Goal: Task Accomplishment & Management: Complete application form

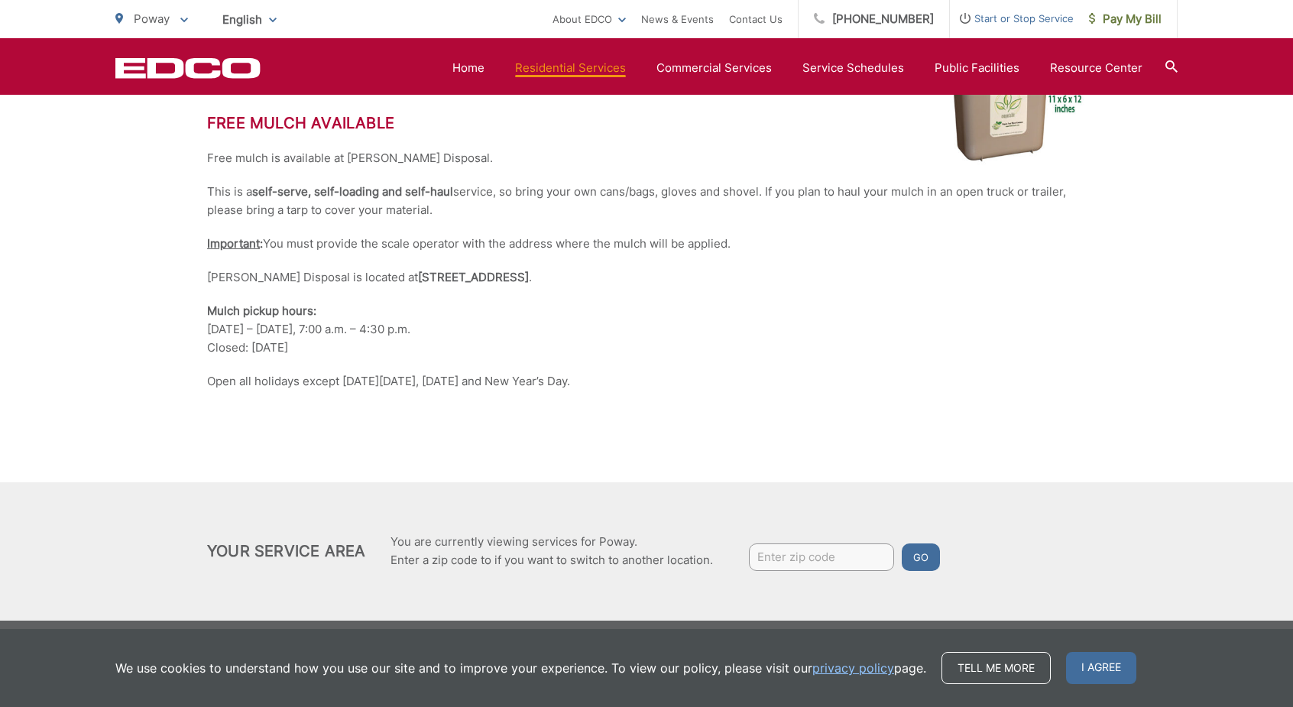
scroll to position [3644, 0]
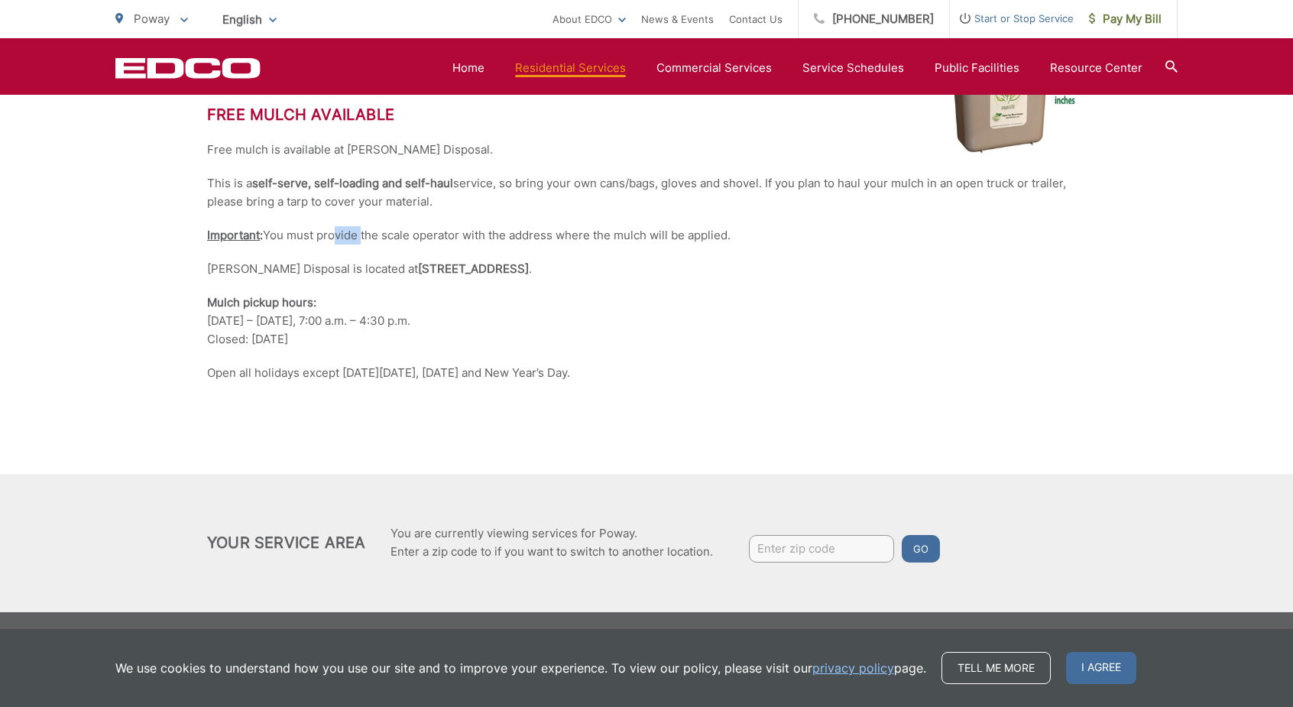
drag, startPoint x: 333, startPoint y: 240, endPoint x: 363, endPoint y: 238, distance: 29.9
click at [362, 238] on p "Important : You must provide the scale operator with the address where the mulc…" at bounding box center [646, 235] width 879 height 18
click at [364, 238] on p "Important : You must provide the scale operator with the address where the mulc…" at bounding box center [646, 235] width 879 height 18
click at [763, 546] on input "Enter zip code" at bounding box center [821, 549] width 145 height 28
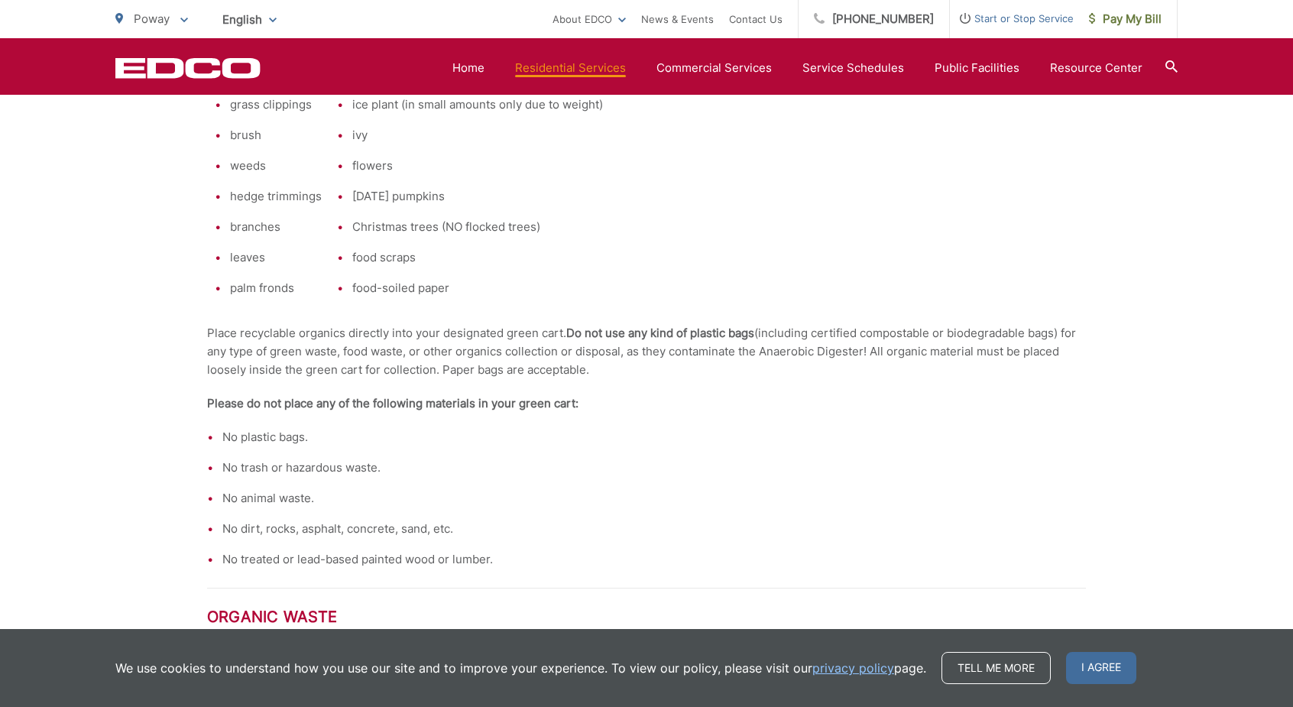
scroll to position [1122, 0]
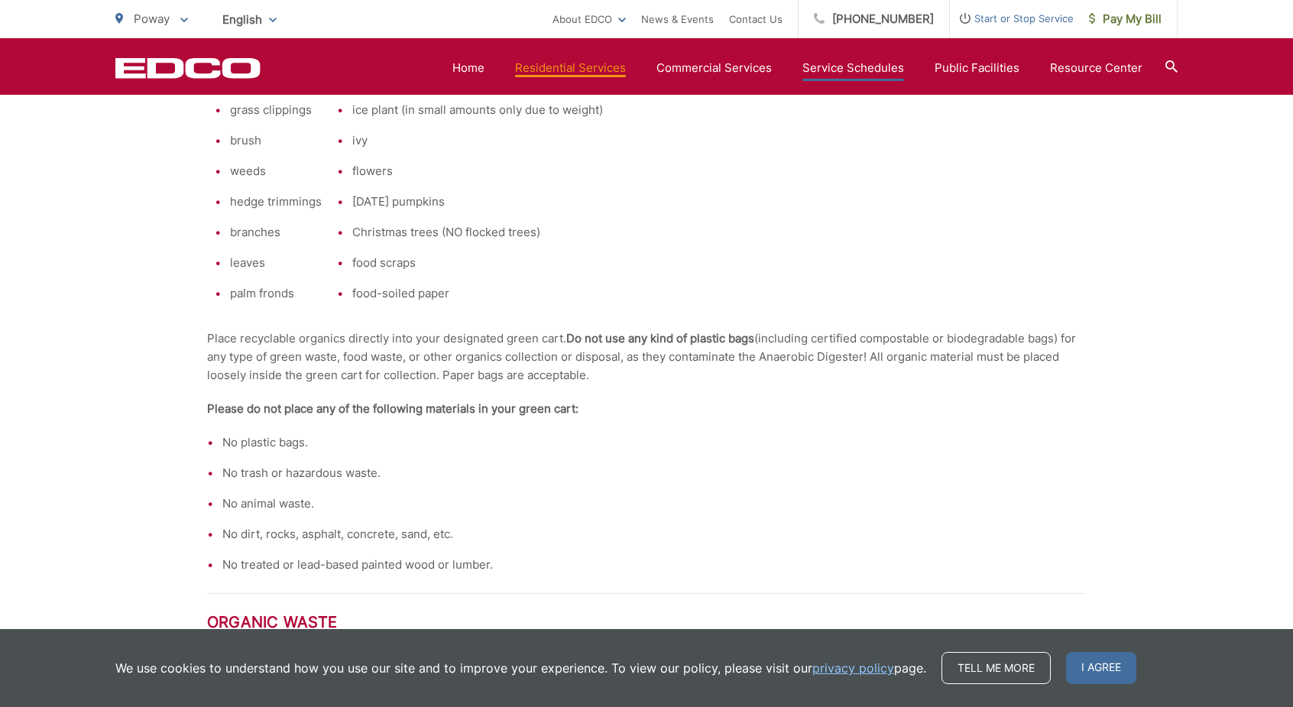
click at [869, 60] on link "Service Schedules" at bounding box center [853, 68] width 102 height 18
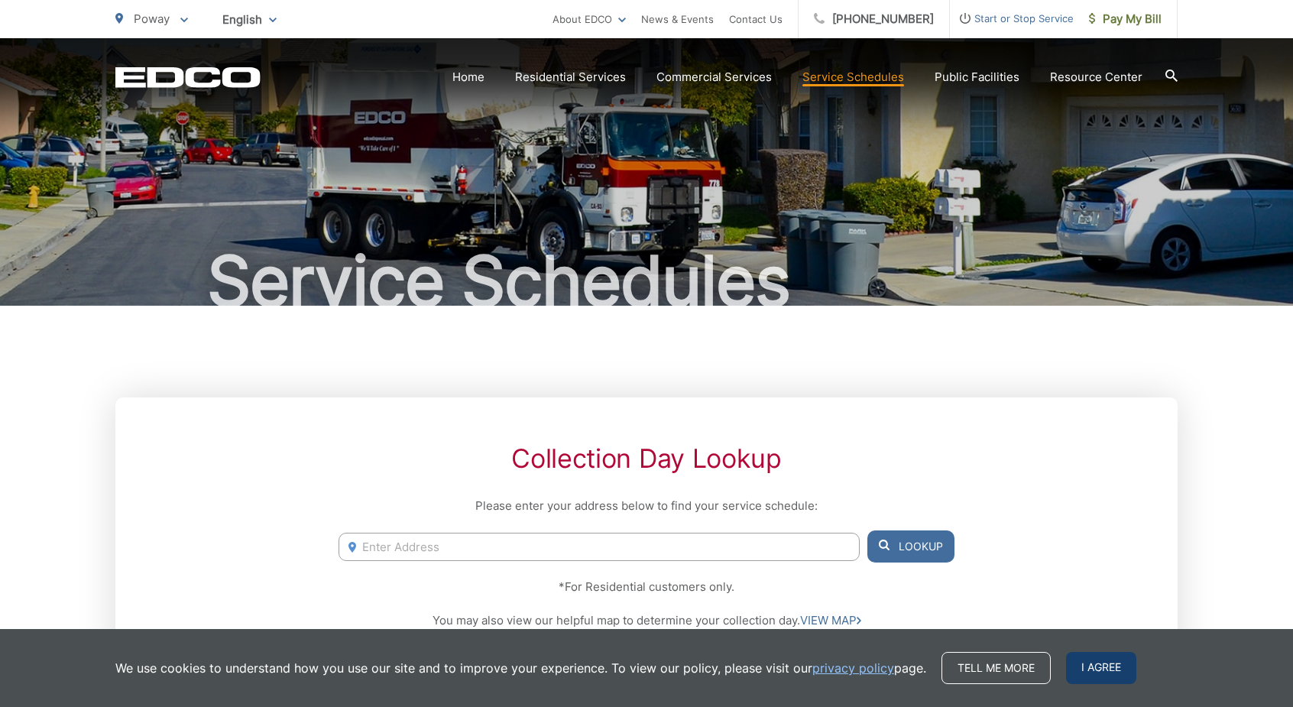
click at [1089, 675] on span "I agree" at bounding box center [1101, 668] width 70 height 32
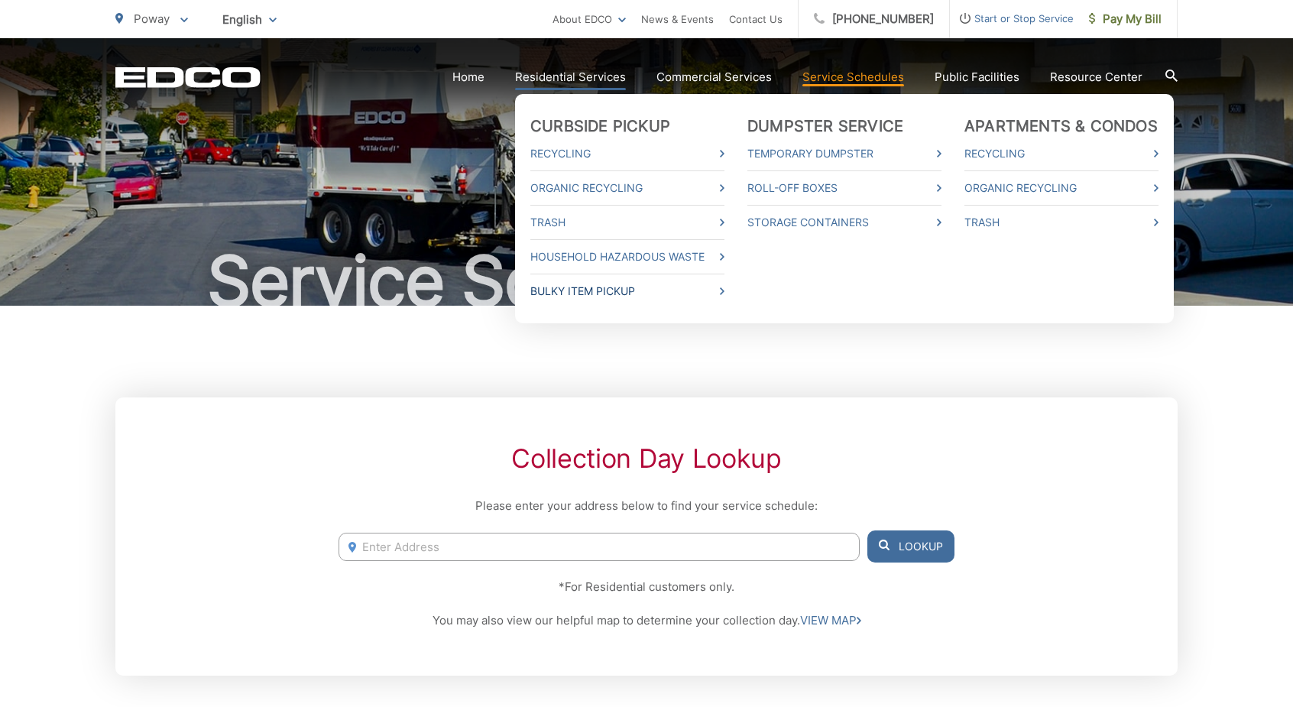
click at [627, 288] on link "Bulky Item Pickup" at bounding box center [627, 291] width 194 height 18
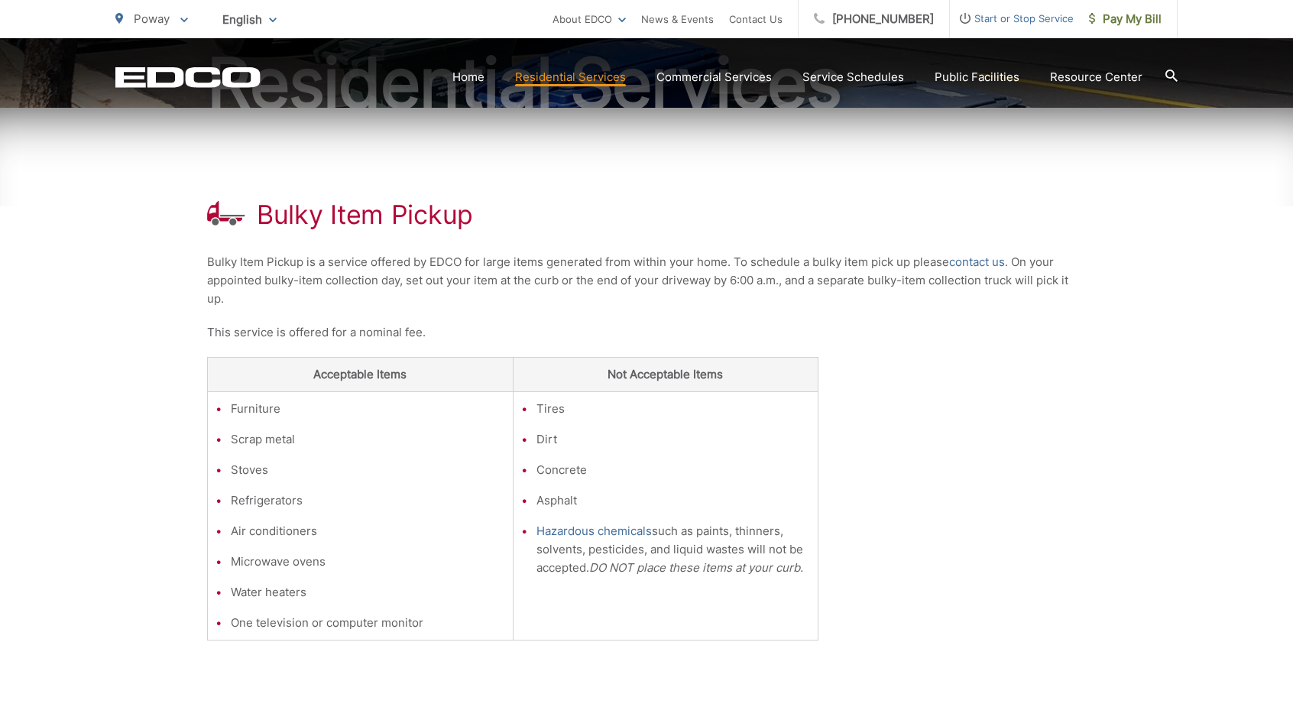
scroll to position [229, 0]
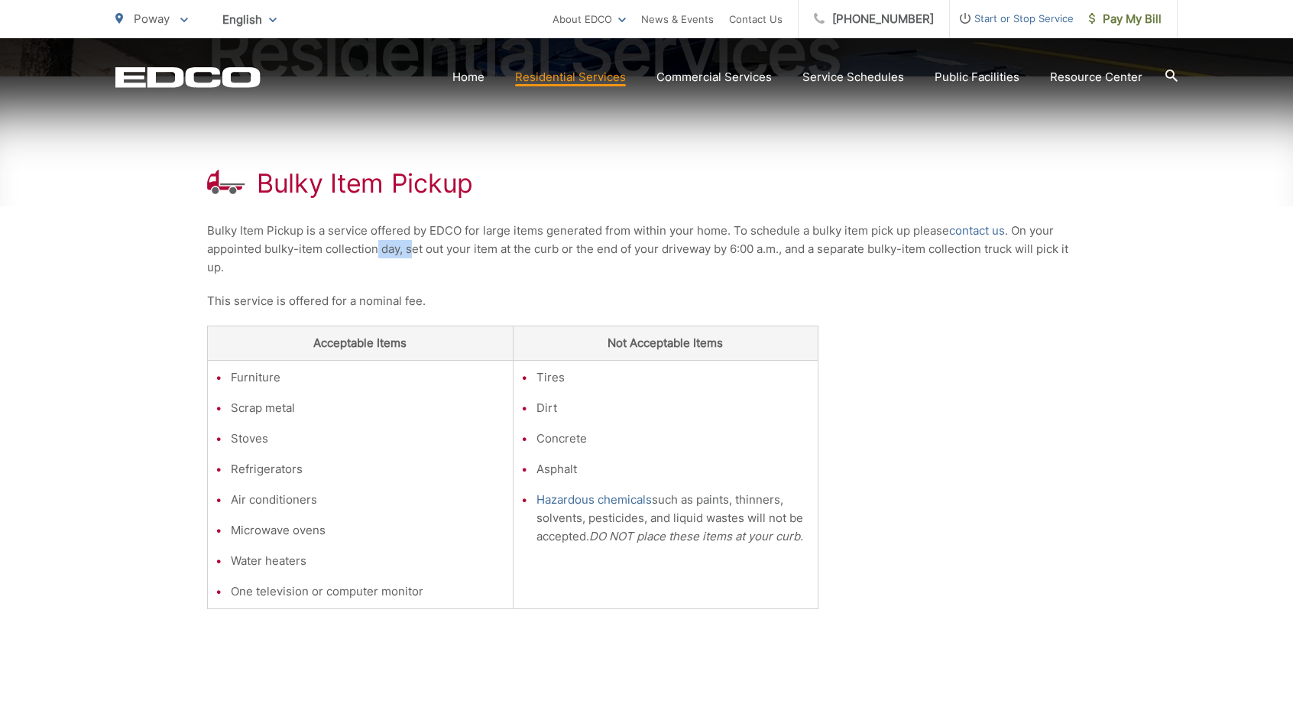
drag, startPoint x: 378, startPoint y: 256, endPoint x: 415, endPoint y: 253, distance: 36.8
click at [415, 253] on p "Bulky Item Pickup is a service offered by EDCO for large items generated from w…" at bounding box center [646, 249] width 879 height 55
click at [465, 248] on p "Bulky Item Pickup is a service offered by EDCO for large items generated from w…" at bounding box center [646, 249] width 879 height 55
drag, startPoint x: 496, startPoint y: 248, endPoint x: 571, endPoint y: 253, distance: 75.0
click at [570, 253] on p "Bulky Item Pickup is a service offered by EDCO for large items generated from w…" at bounding box center [646, 249] width 879 height 55
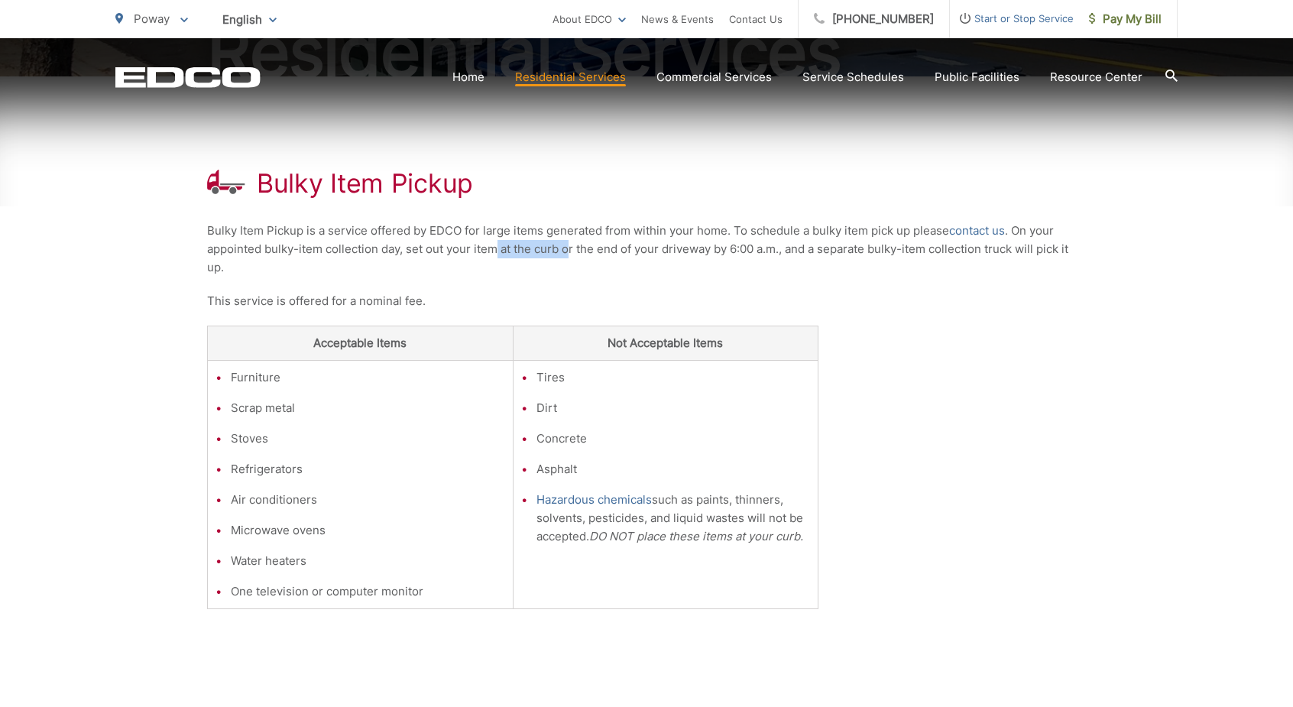
click at [572, 253] on p "Bulky Item Pickup is a service offered by EDCO for large items generated from w…" at bounding box center [646, 249] width 879 height 55
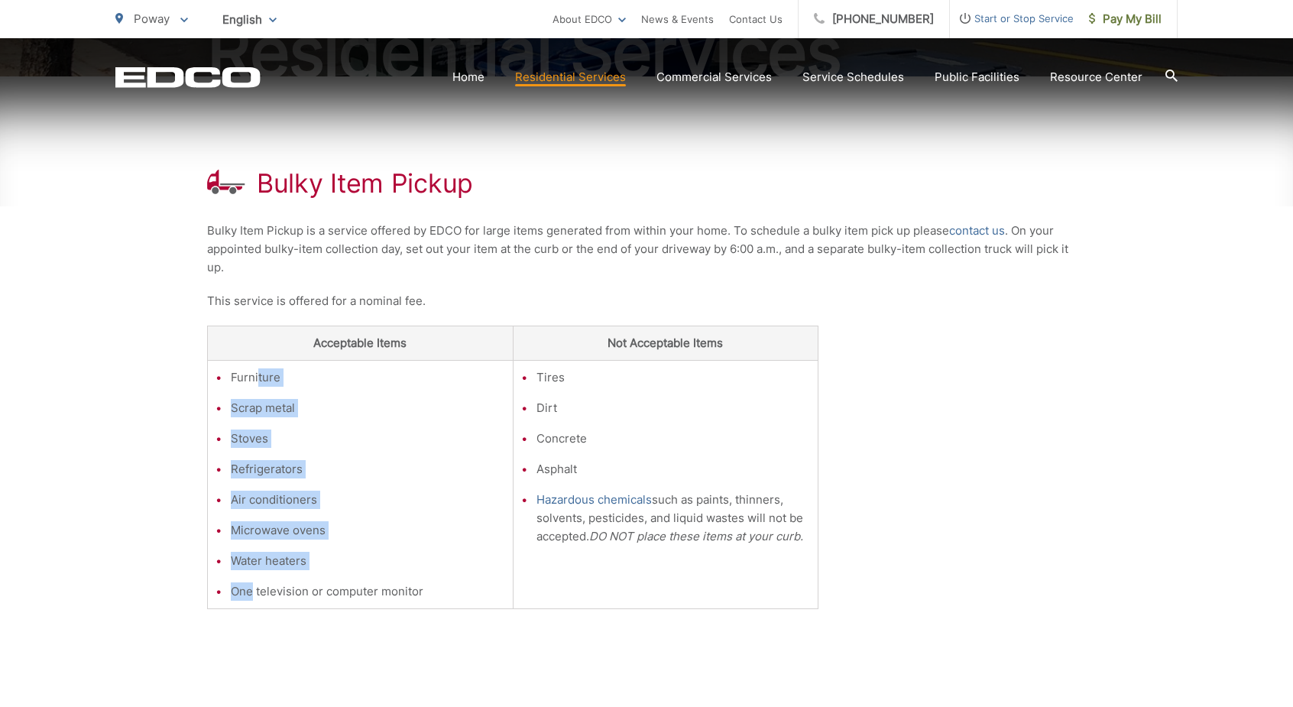
drag, startPoint x: 257, startPoint y: 369, endPoint x: 261, endPoint y: 581, distance: 212.4
click at [256, 583] on ul "Furniture Scrap metal Stoves Refrigerators Air conditioners Microwave ovens Wat…" at bounding box center [360, 484] width 290 height 232
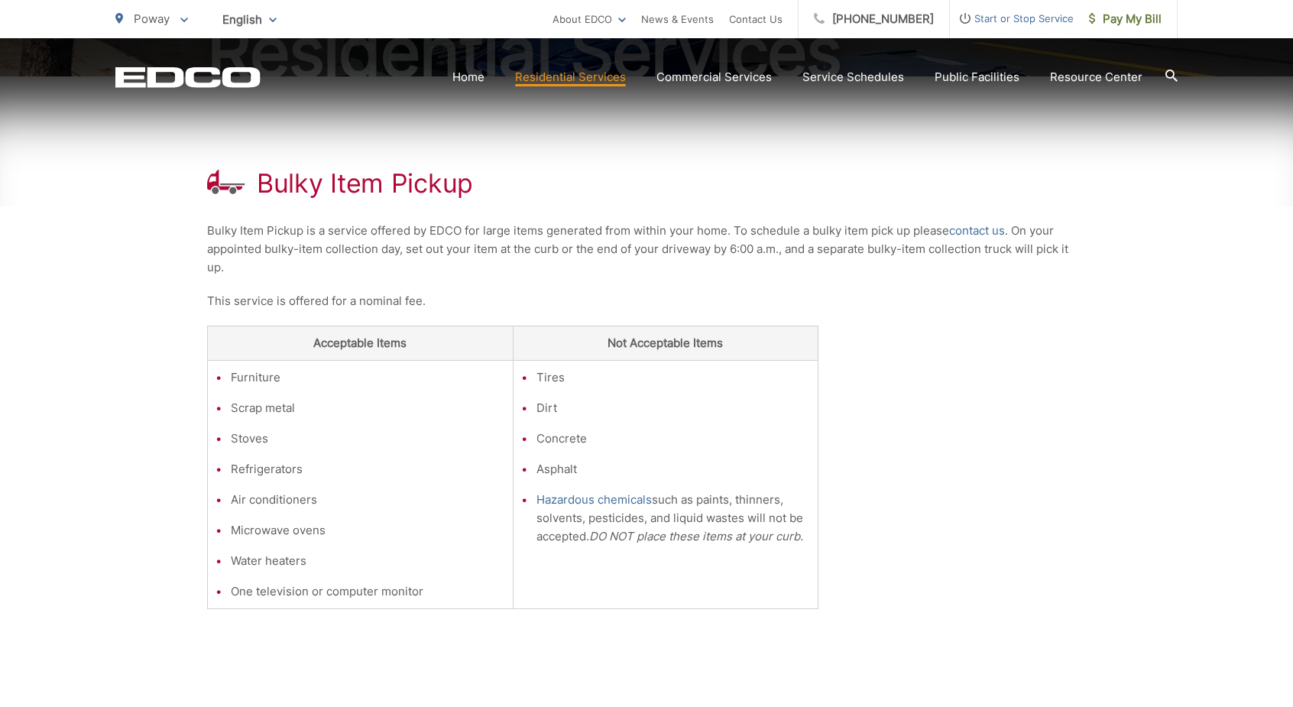
click at [263, 580] on ul "Furniture Scrap metal Stoves Refrigerators Air conditioners Microwave ovens Wat…" at bounding box center [360, 484] width 290 height 232
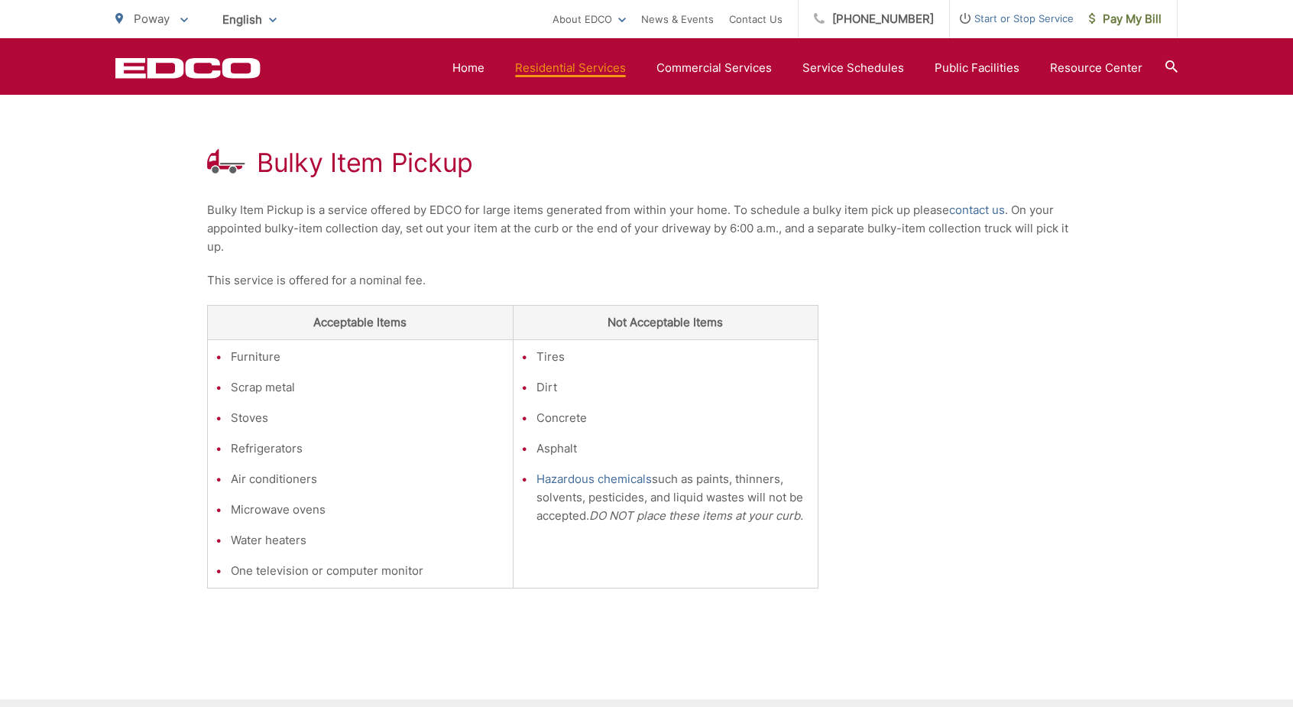
scroll to position [246, 0]
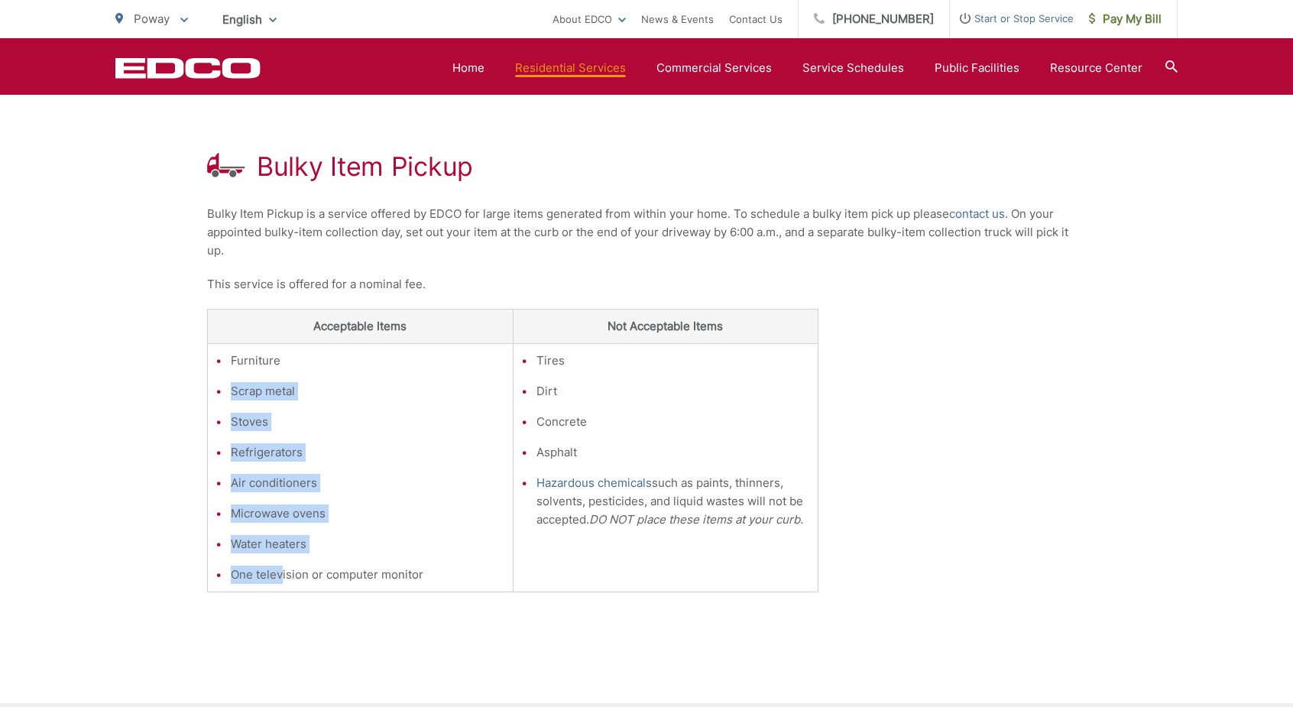
drag, startPoint x: 286, startPoint y: 364, endPoint x: 285, endPoint y: 562, distance: 197.1
click at [283, 562] on ul "Furniture Scrap metal Stoves Refrigerators Air conditioners Microwave ovens Wat…" at bounding box center [360, 467] width 290 height 232
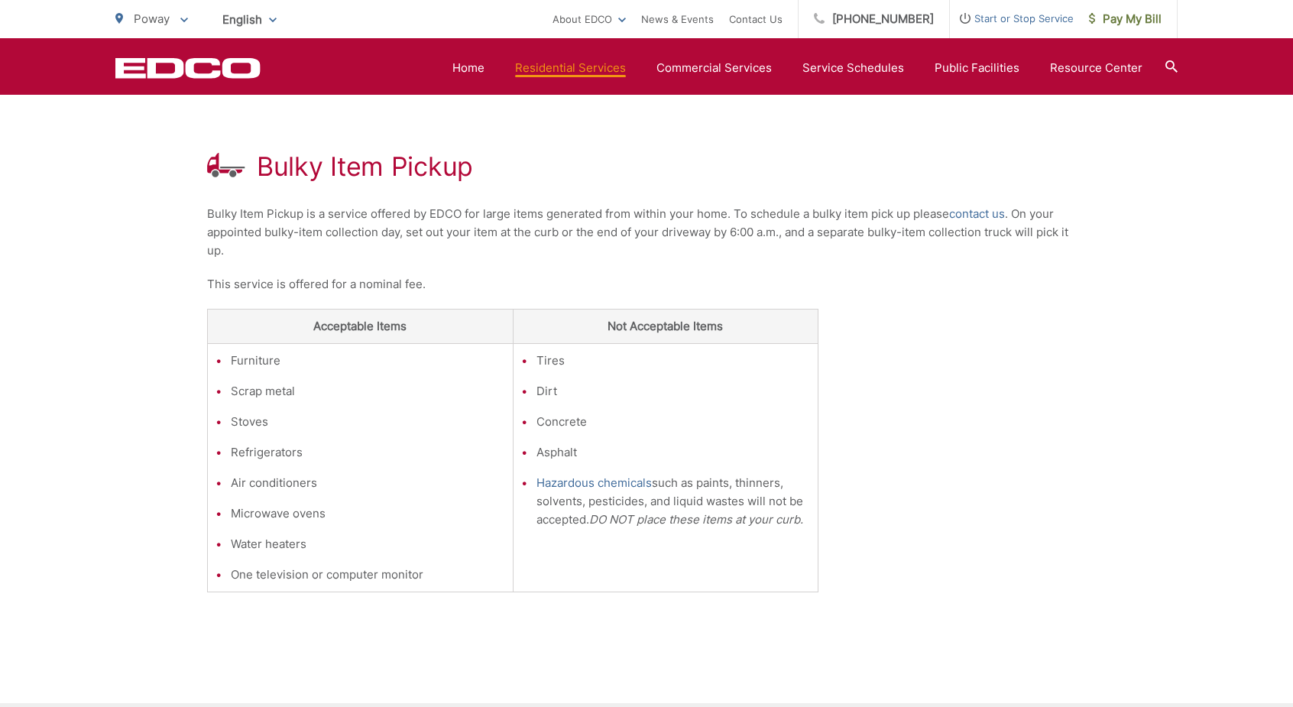
click at [287, 562] on ul "Furniture Scrap metal Stoves Refrigerators Air conditioners Microwave ovens Wat…" at bounding box center [360, 467] width 290 height 232
click at [970, 219] on link "contact us" at bounding box center [977, 214] width 56 height 18
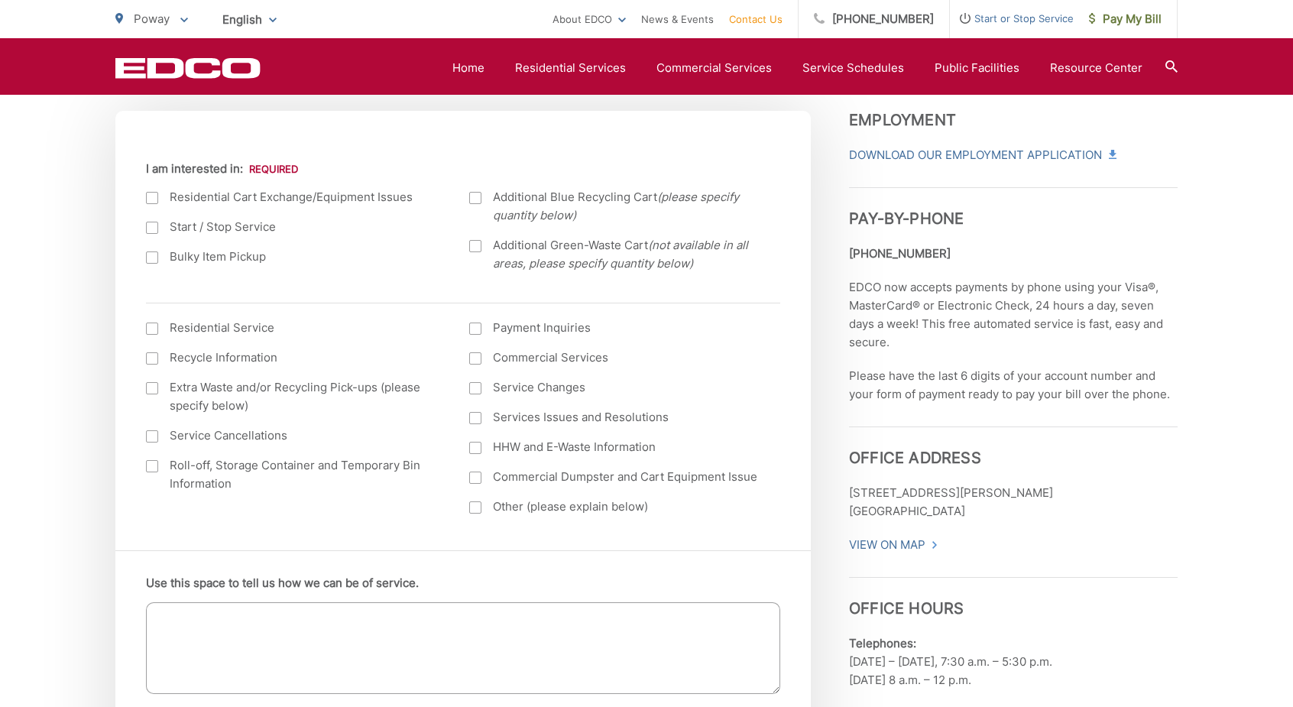
scroll to position [535, 0]
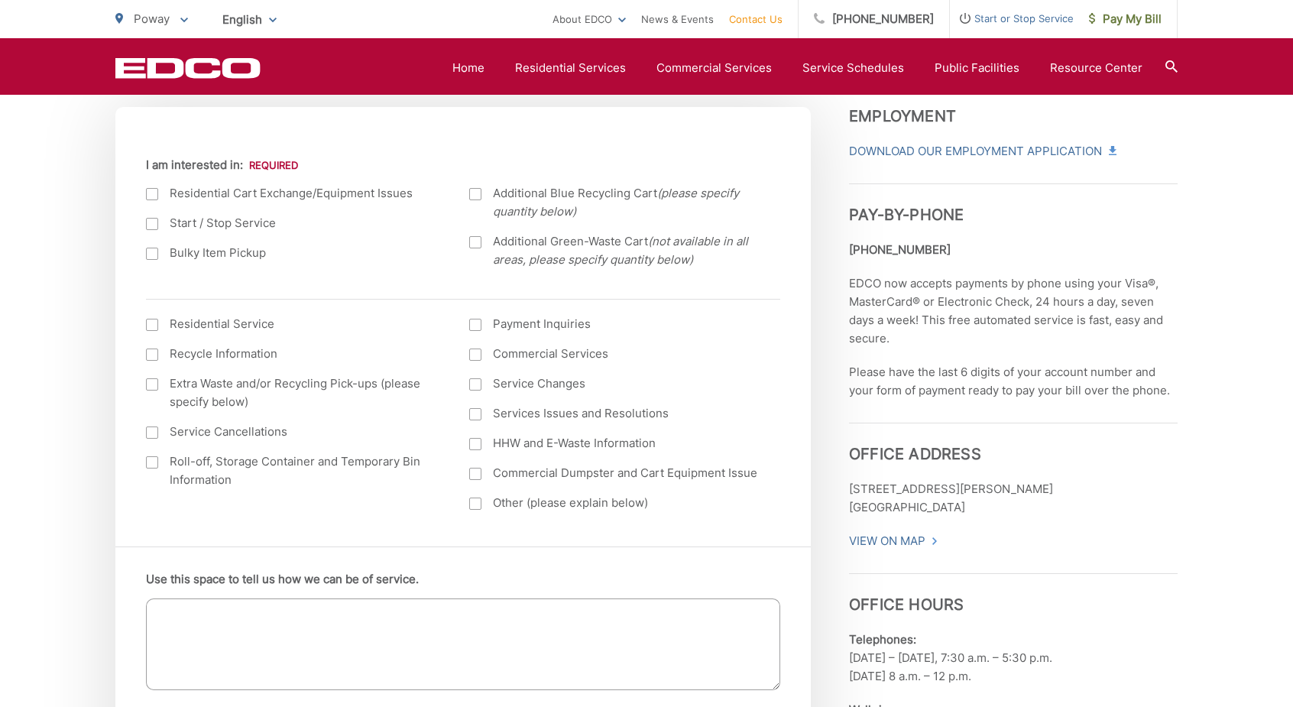
click at [191, 254] on label "Bulky Item Pickup" at bounding box center [292, 253] width 293 height 18
click at [0, 0] on input "Bulky Item Pickup" at bounding box center [0, 0] width 0 height 0
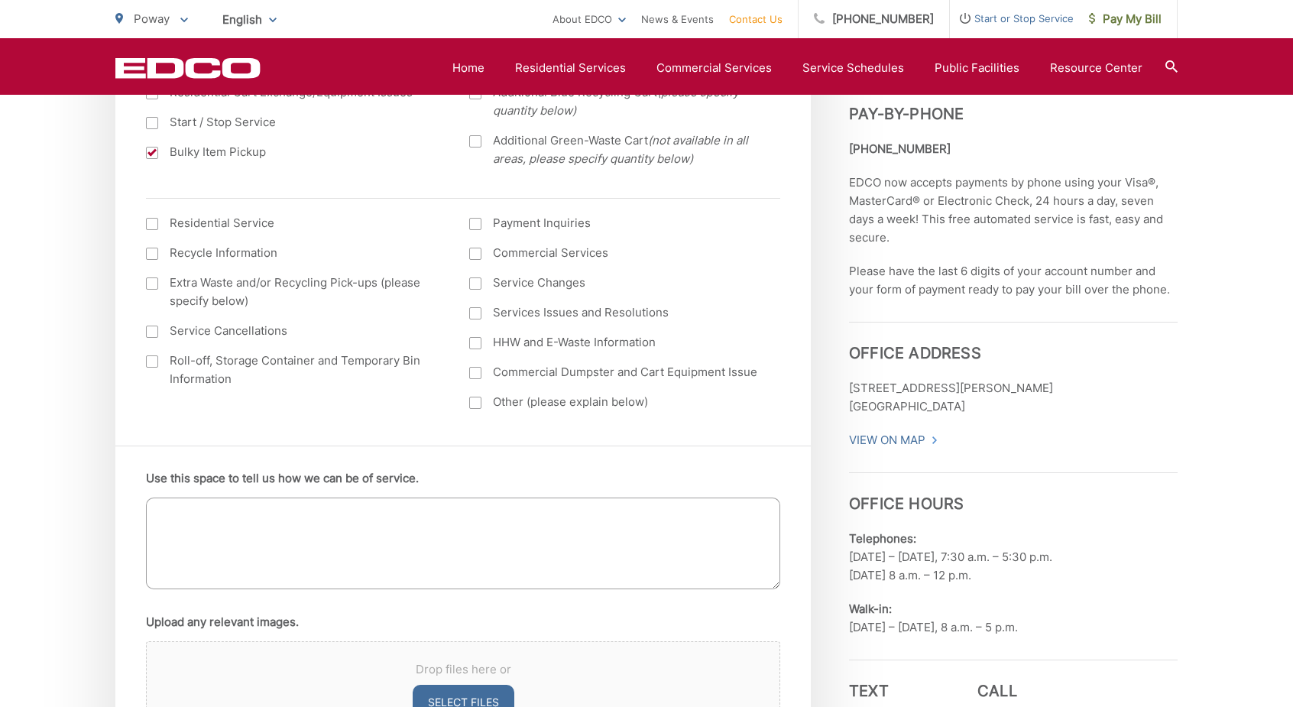
scroll to position [840, 0]
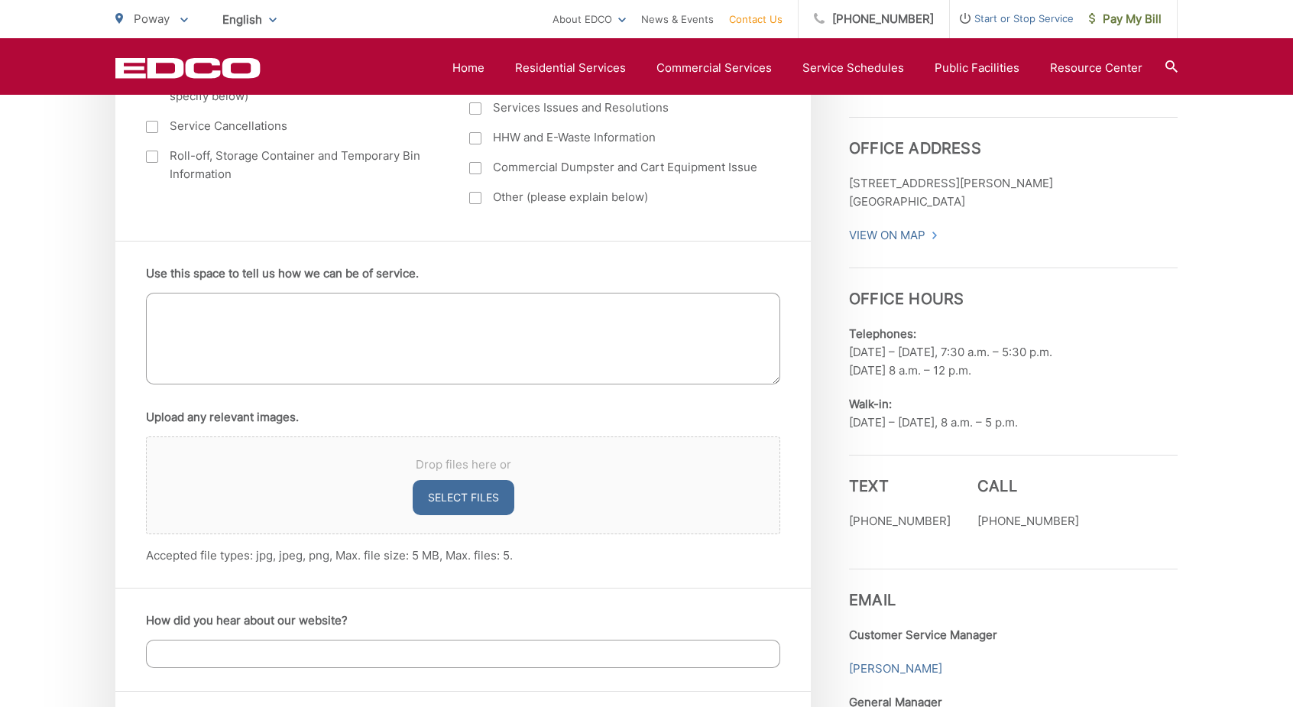
click at [248, 337] on textarea "Use this space to tell us how we can be of service." at bounding box center [463, 339] width 634 height 92
type textarea "T"
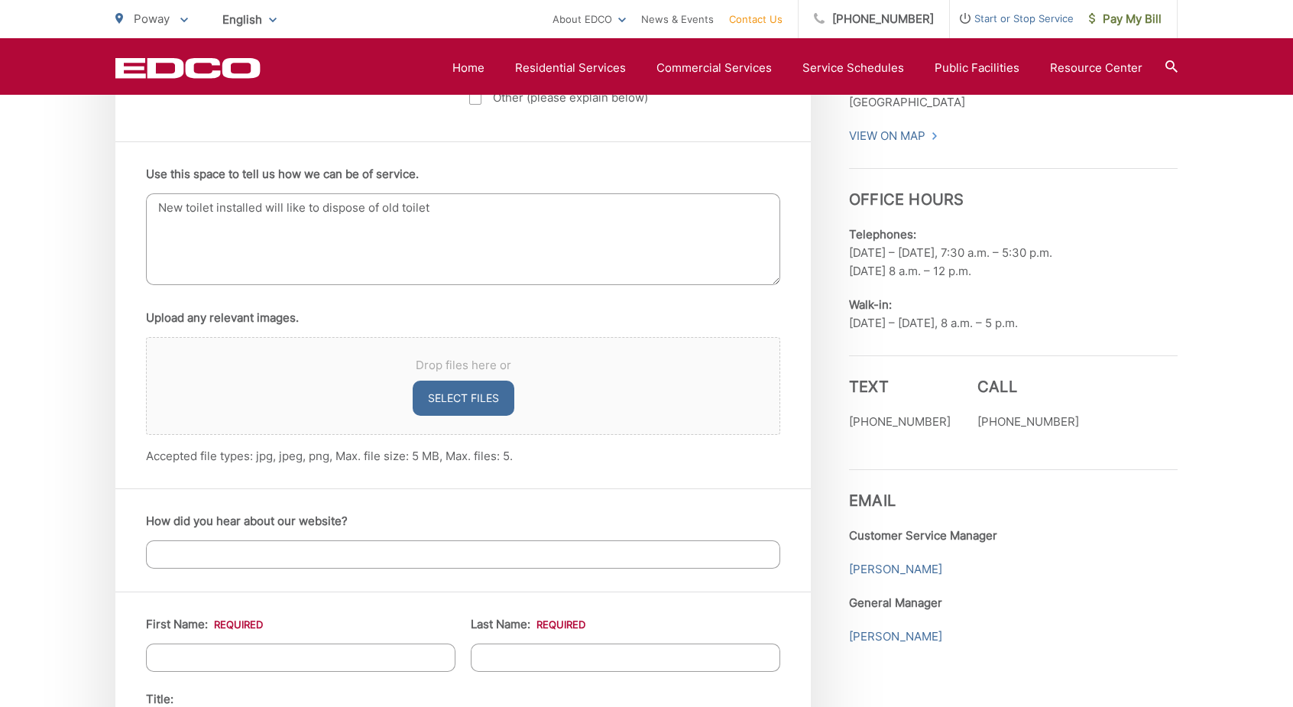
scroll to position [1146, 0]
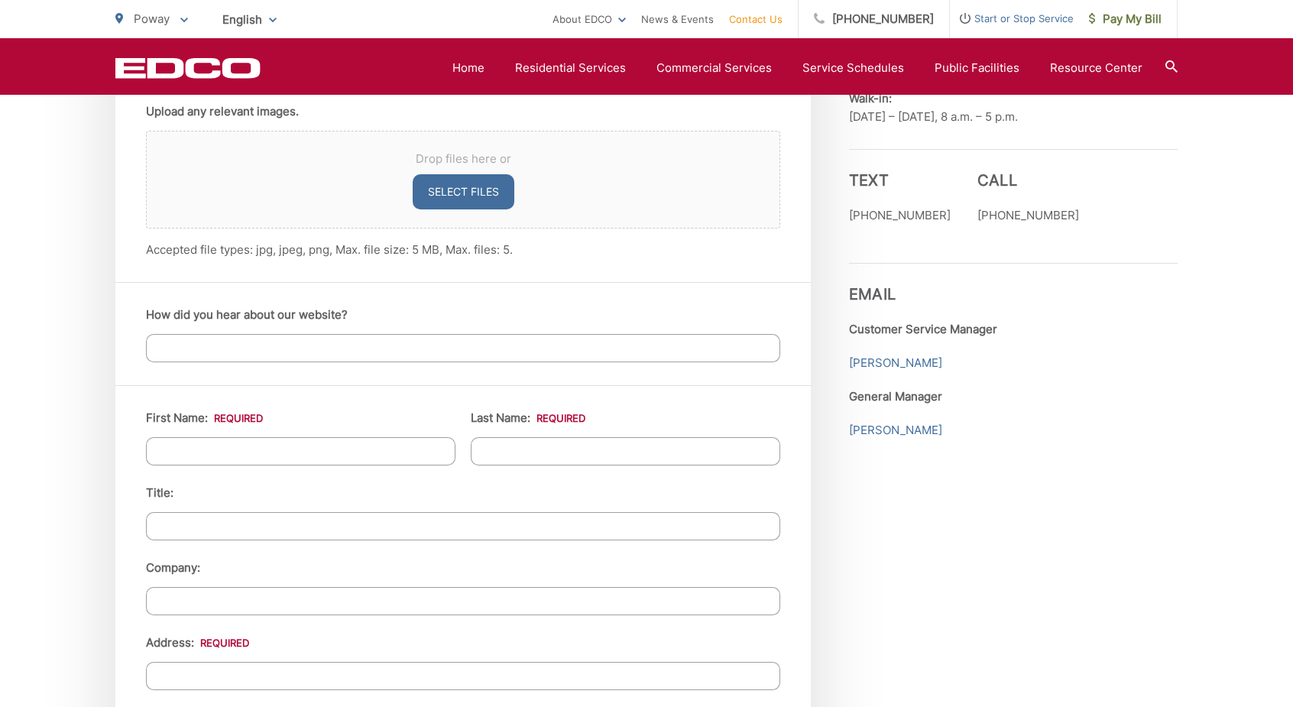
type textarea "New toilet installed will like to dispose of old toilet"
click at [204, 441] on input "First Name: *" at bounding box center [300, 451] width 309 height 28
type input "J"
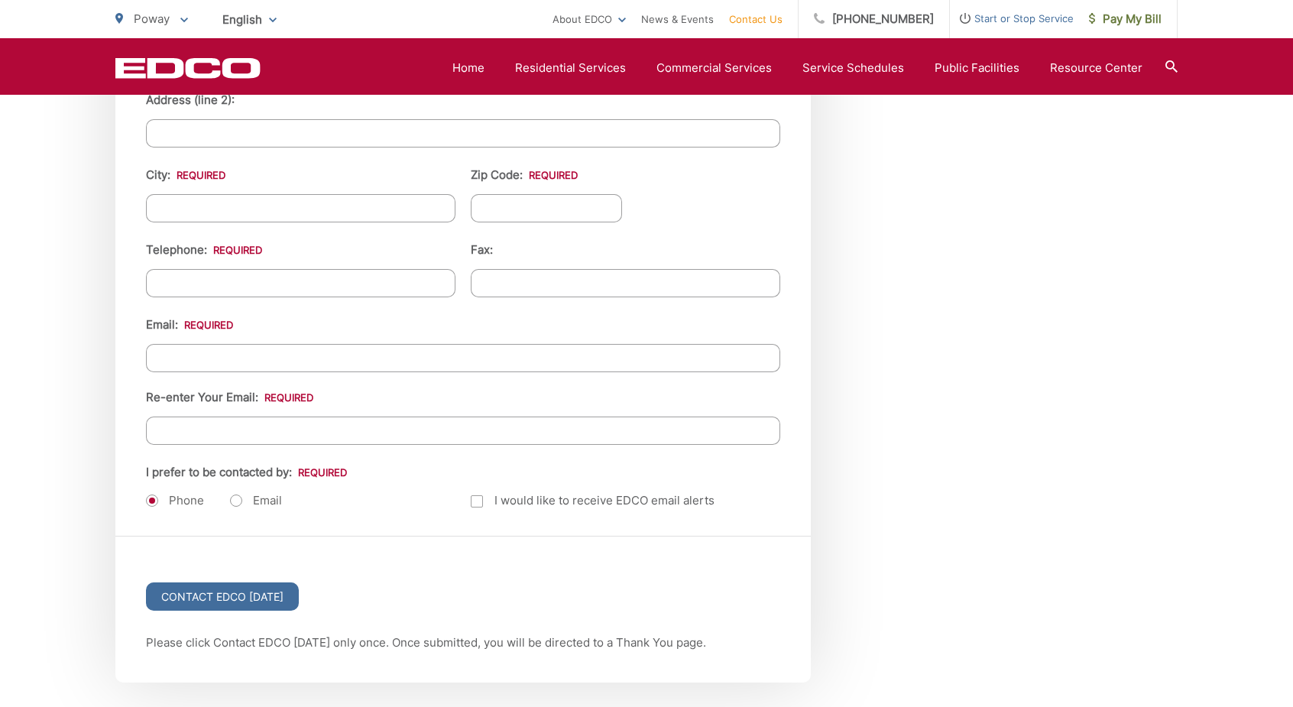
scroll to position [1757, 0]
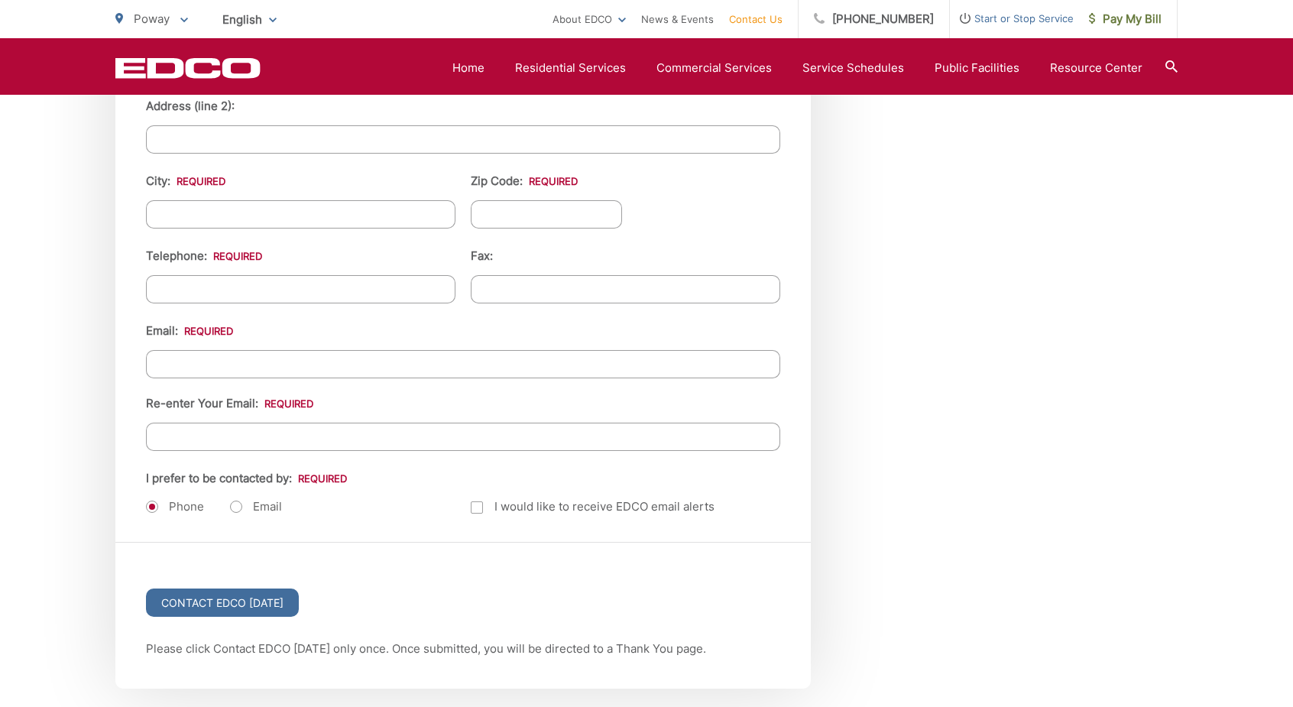
click at [221, 365] on input "Email *" at bounding box center [463, 364] width 634 height 28
click at [248, 284] on input "(___) ___-____" at bounding box center [300, 289] width 309 height 28
type input "[PHONE_NUMBER]"
type input "(___) ___-____"
type input "[EMAIL_ADDRESS][DOMAIN_NAME]"
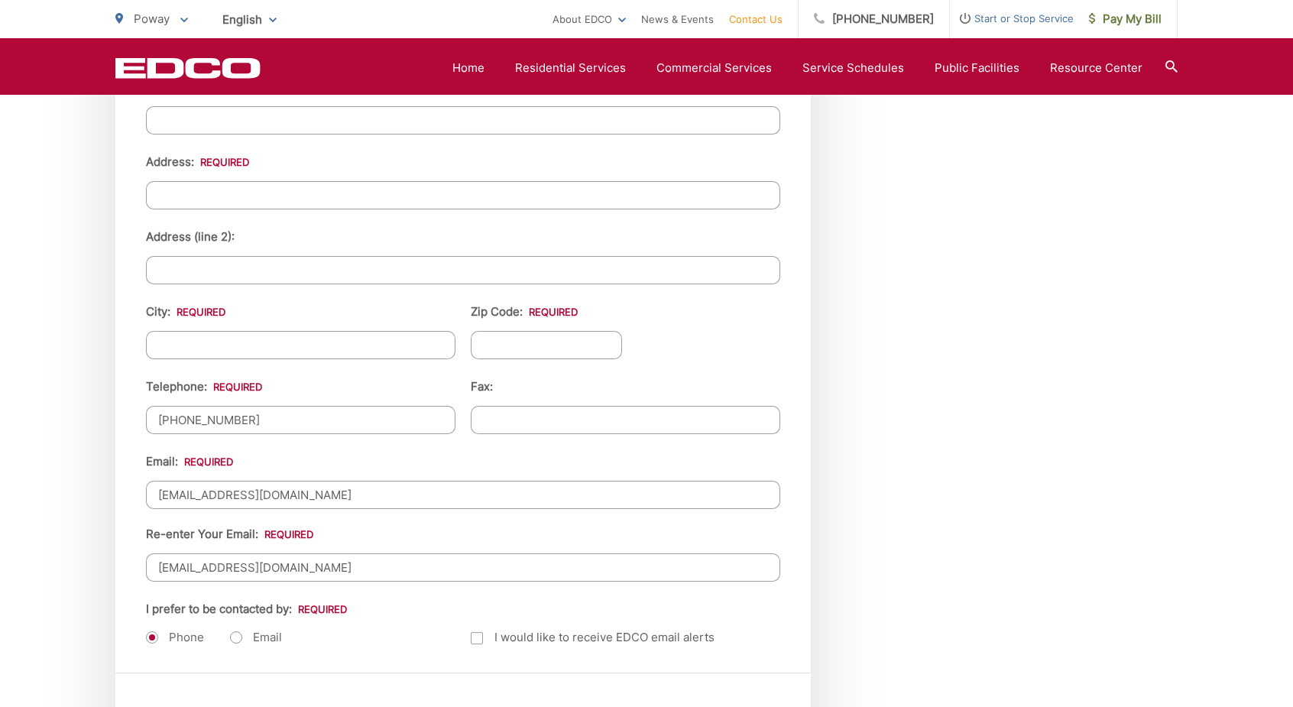
scroll to position [1528, 0]
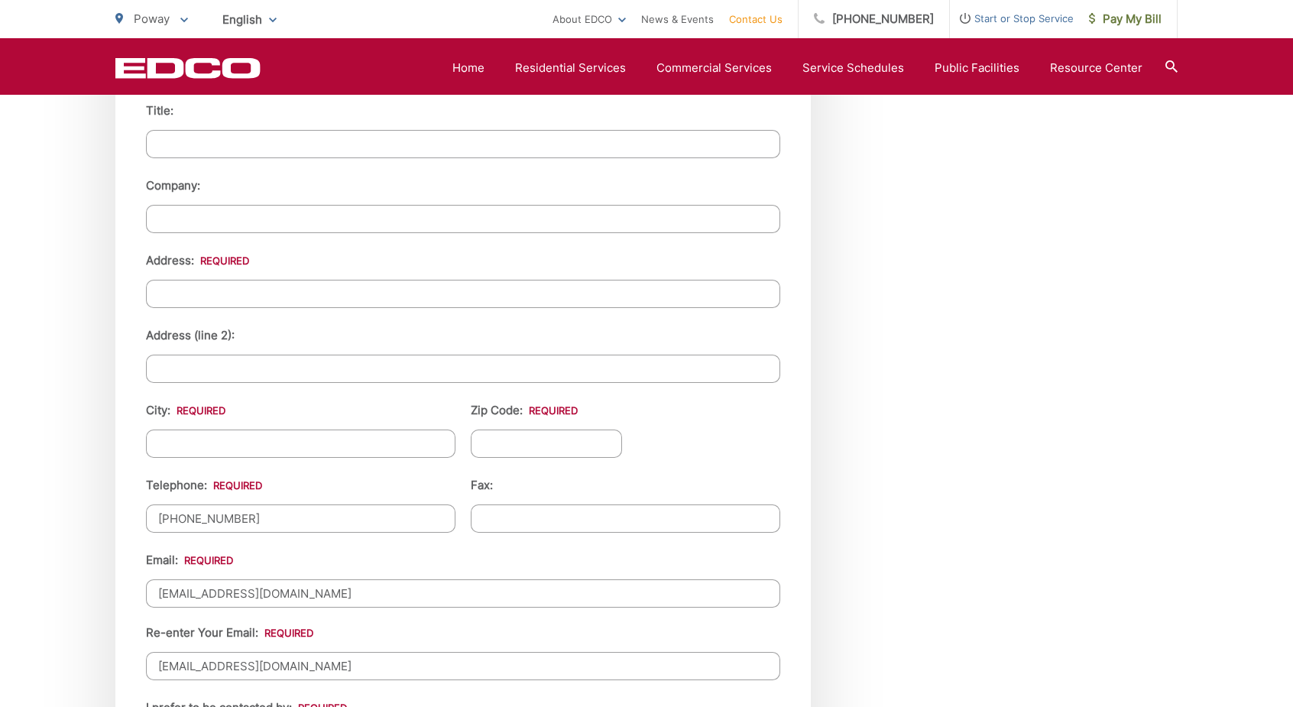
type input "[EMAIL_ADDRESS][DOMAIN_NAME]"
click at [176, 446] on input "City: *" at bounding box center [300, 443] width 309 height 28
type input "poway"
type input "92064"
click at [180, 304] on input "Address: *" at bounding box center [463, 294] width 634 height 28
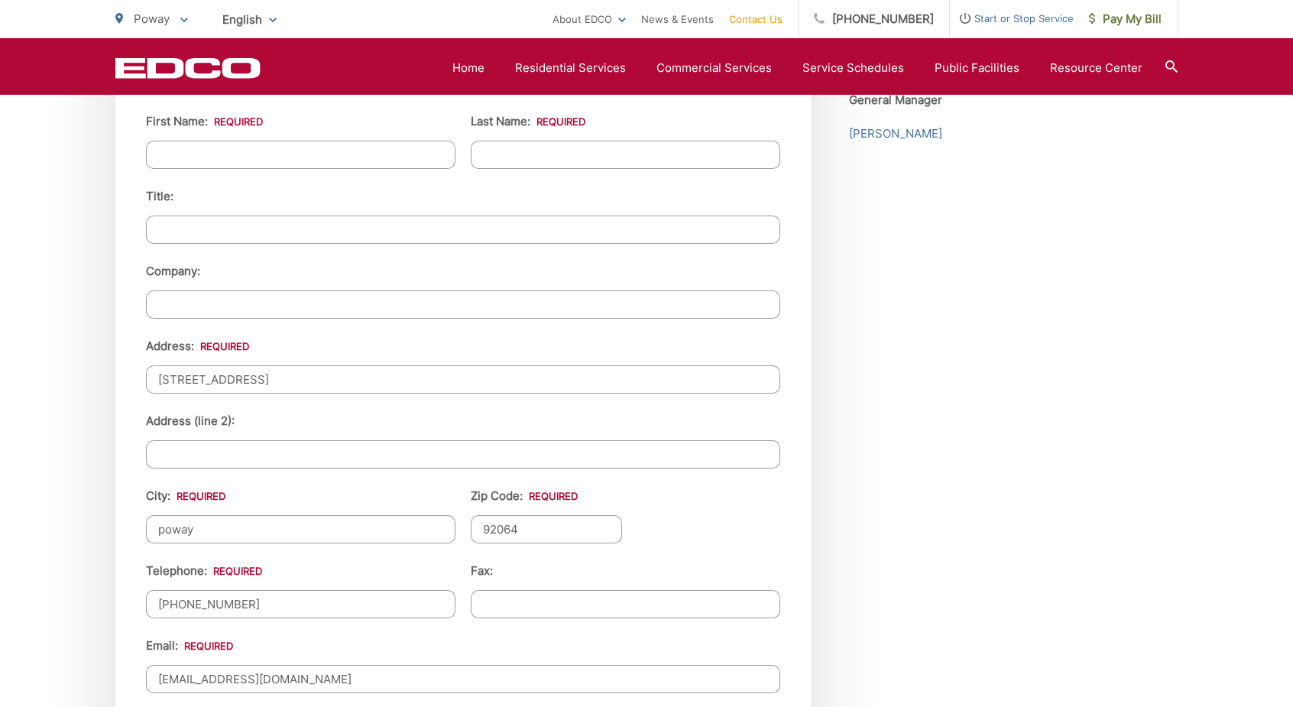
scroll to position [1375, 0]
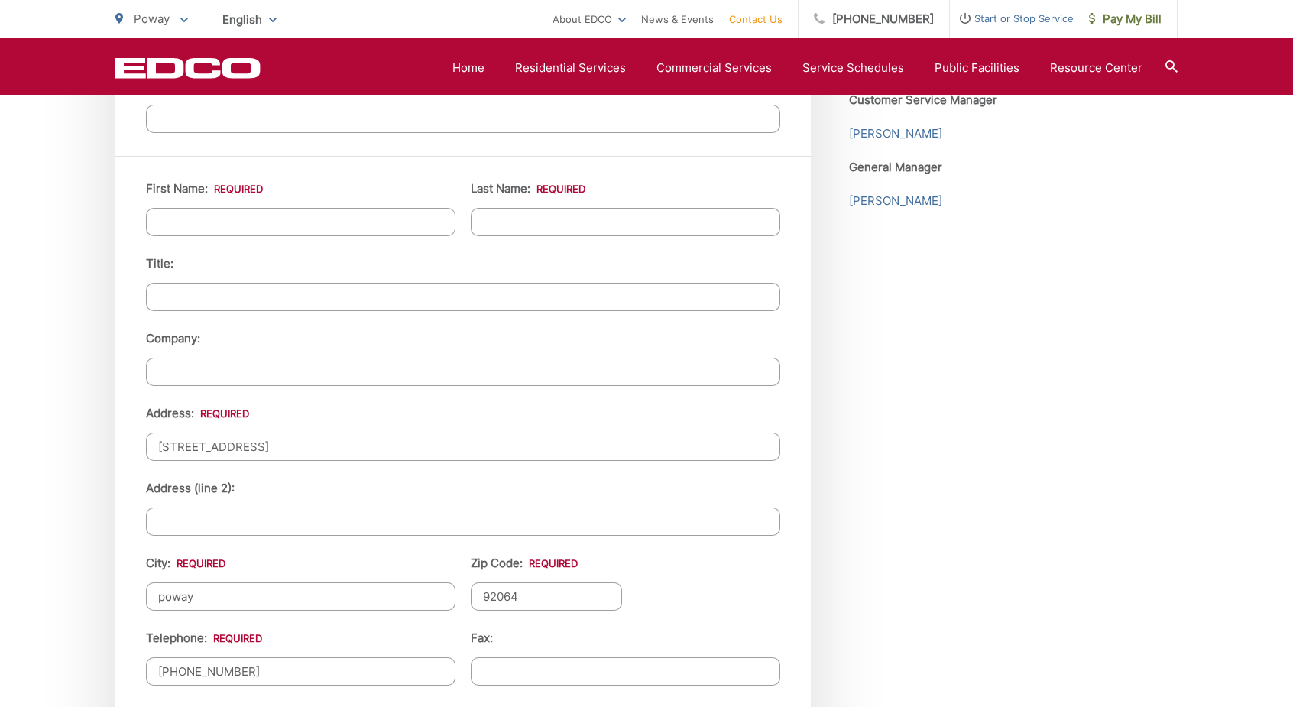
type input "[STREET_ADDRESS]"
click at [247, 225] on input "First Name: *" at bounding box center [300, 222] width 309 height 28
type input "k"
type input "[PERSON_NAME]"
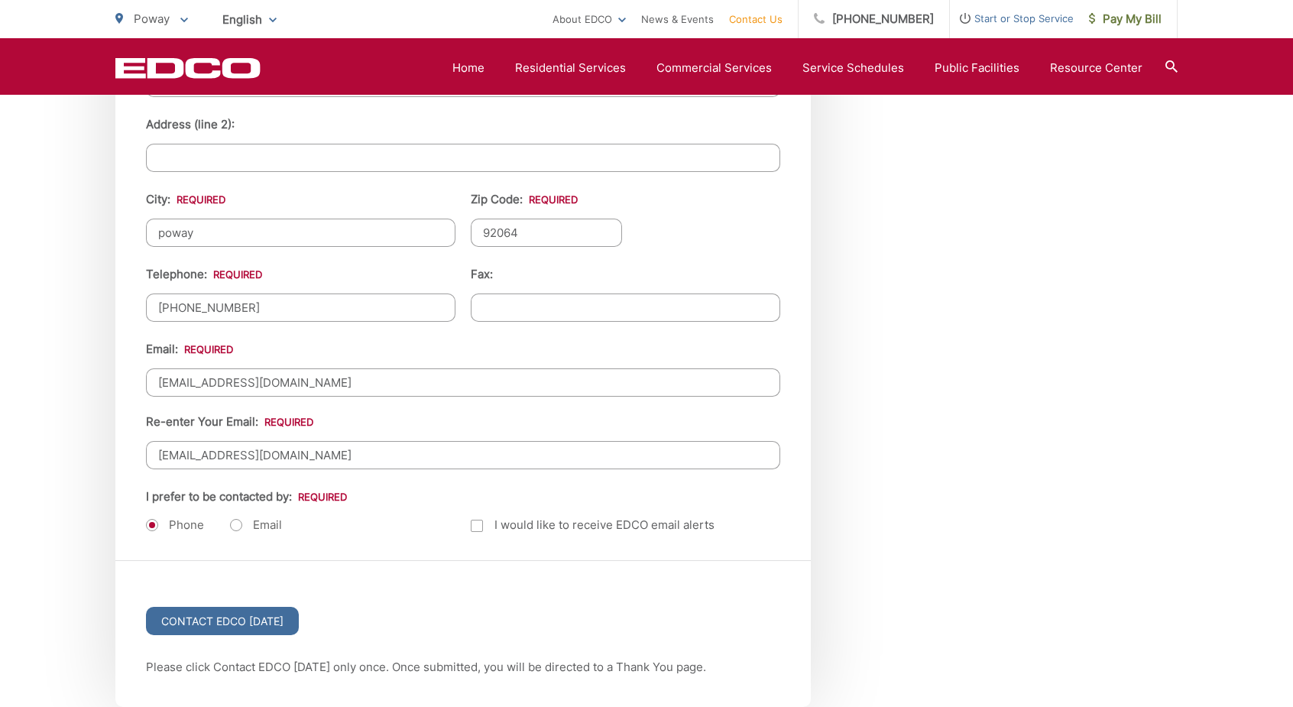
scroll to position [2048, 0]
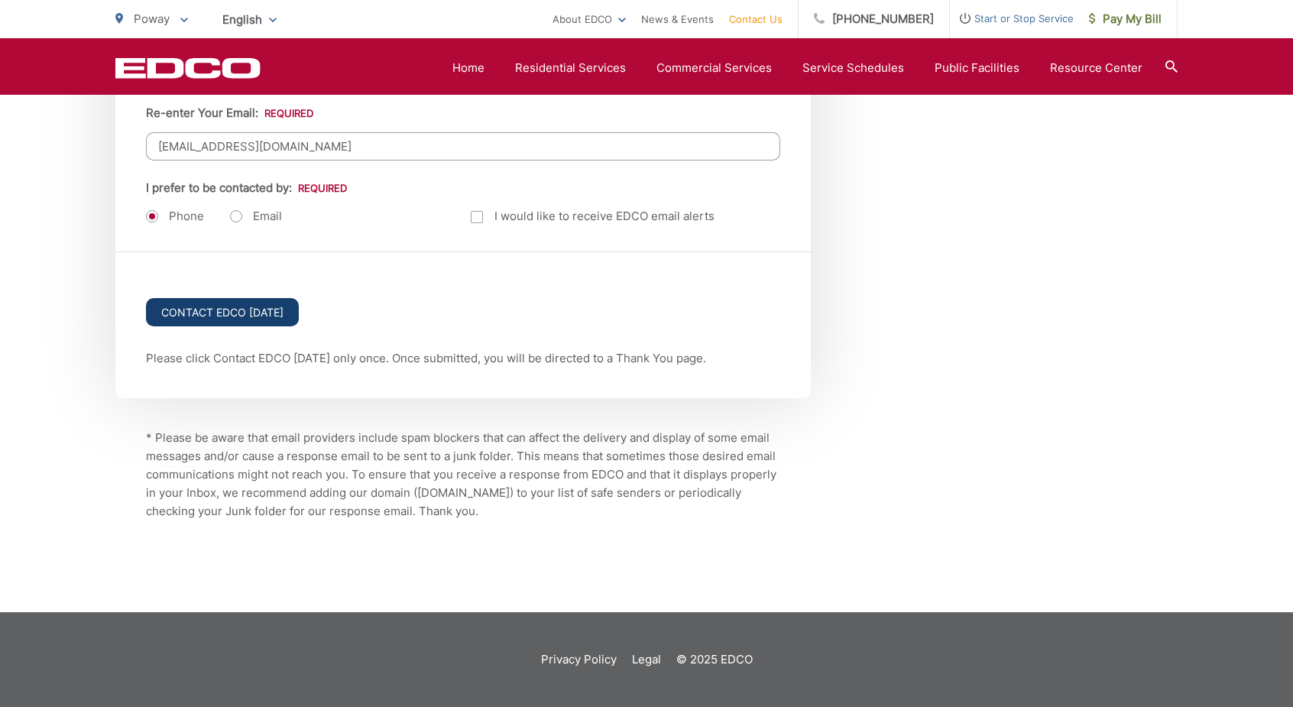
type input "[PERSON_NAME]"
click at [273, 319] on input "Contact EDCO [DATE]" at bounding box center [222, 312] width 153 height 28
